Goal: Information Seeking & Learning: Learn about a topic

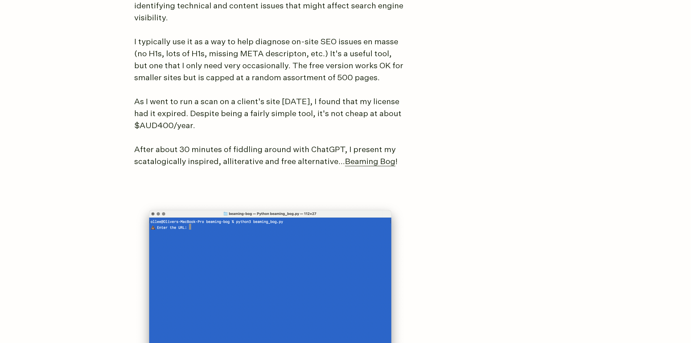
scroll to position [581, 0]
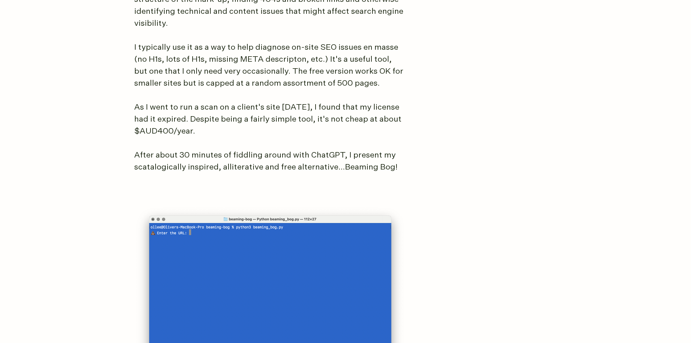
click at [377, 169] on link "Beaming Bog" at bounding box center [370, 167] width 50 height 8
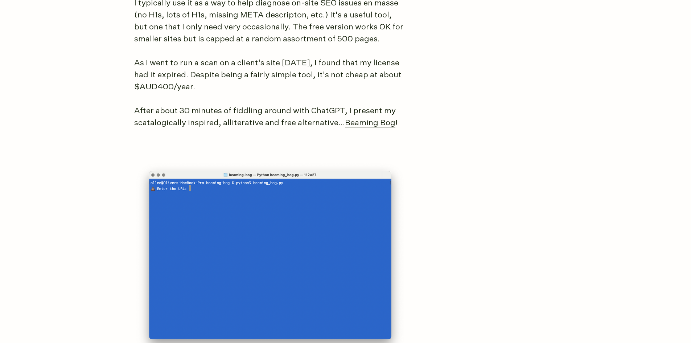
scroll to position [653, 0]
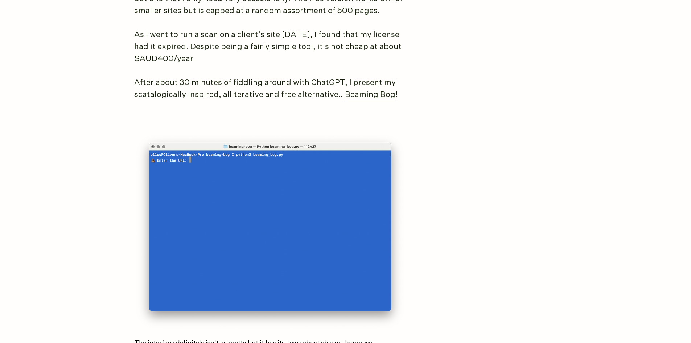
click at [228, 156] on img at bounding box center [270, 232] width 272 height 198
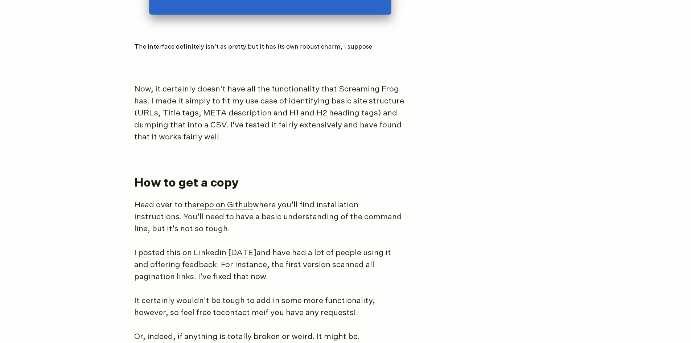
scroll to position [1016, 0]
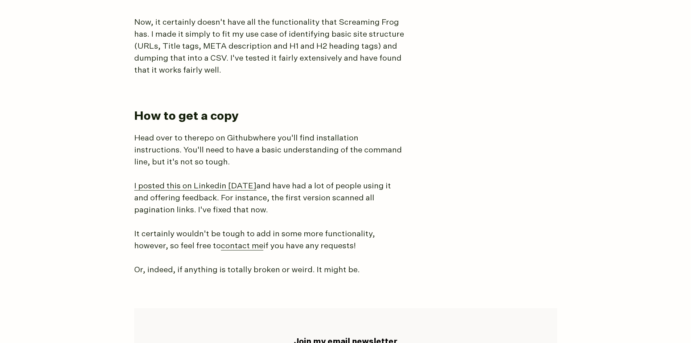
click at [227, 135] on link "repo on Github" at bounding box center [225, 138] width 56 height 8
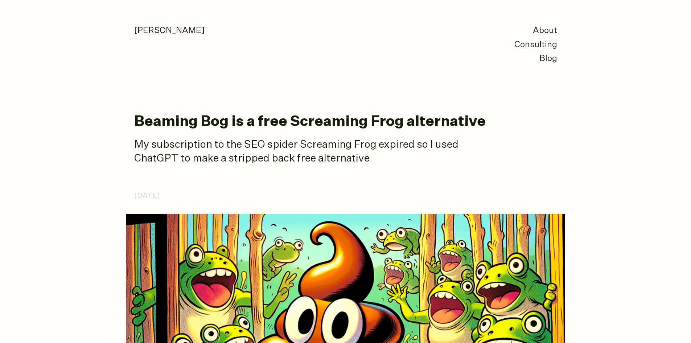
scroll to position [1016, 0]
